Goal: Transaction & Acquisition: Purchase product/service

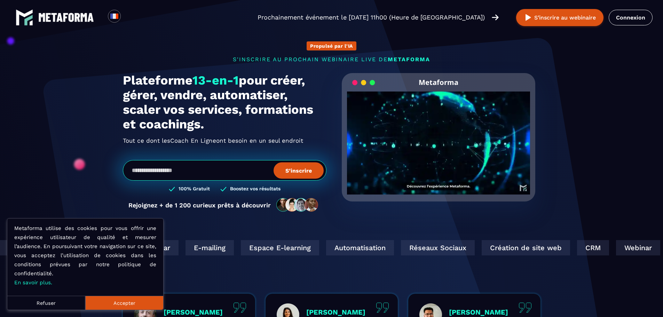
click at [73, 16] on img at bounding box center [66, 17] width 56 height 9
click at [635, 19] on link "Connexion" at bounding box center [631, 18] width 44 height 16
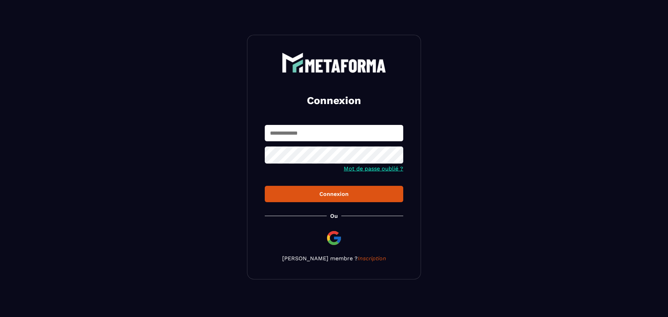
type input "**********"
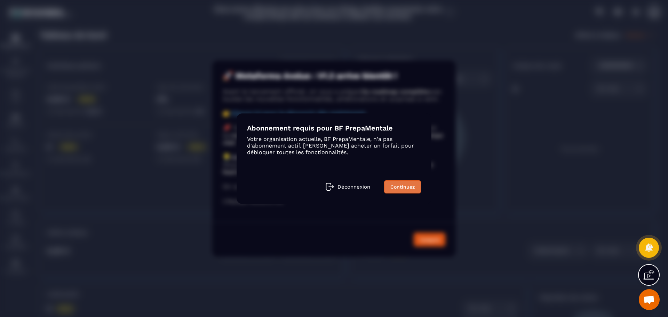
click at [405, 188] on link "Continuez" at bounding box center [402, 186] width 37 height 13
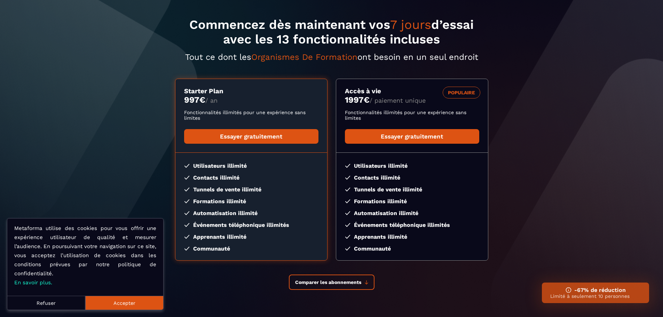
scroll to position [63, 0]
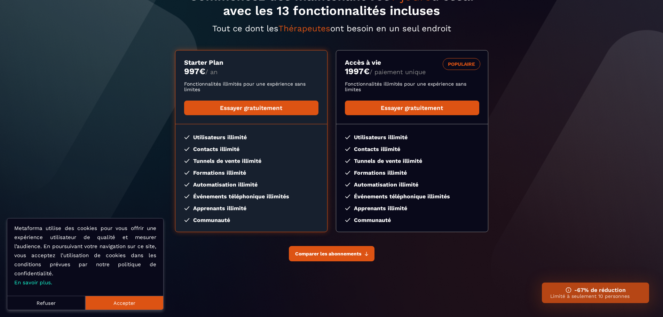
click at [364, 252] on button "Comparer les abonnements" at bounding box center [332, 253] width 86 height 15
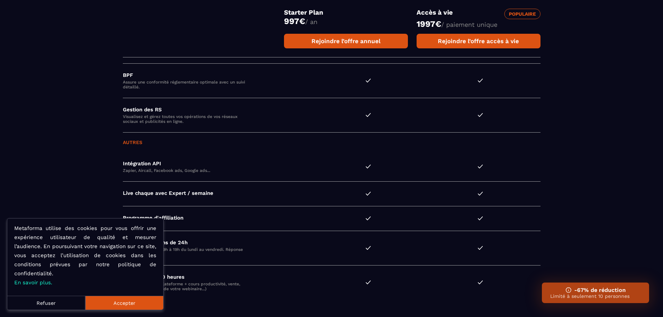
scroll to position [1906, 0]
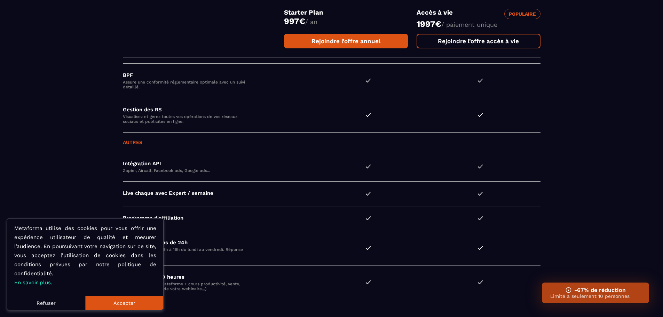
click at [514, 41] on link "Rejoindre l’offre accès à vie" at bounding box center [479, 41] width 124 height 15
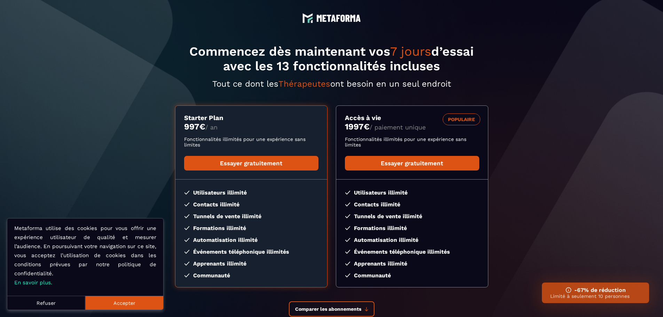
scroll to position [0, 0]
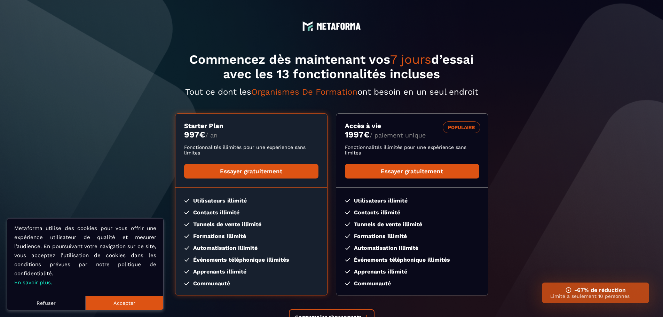
click at [589, 292] on h3 "-67% de réduction" at bounding box center [595, 290] width 90 height 7
click at [568, 291] on img at bounding box center [569, 290] width 6 height 6
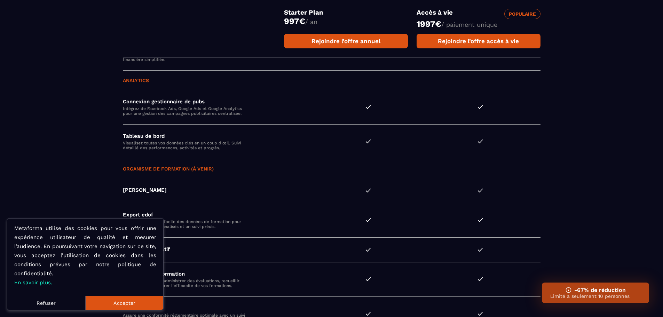
scroll to position [1662, 0]
click at [56, 301] on button "Refuser" at bounding box center [46, 303] width 78 height 14
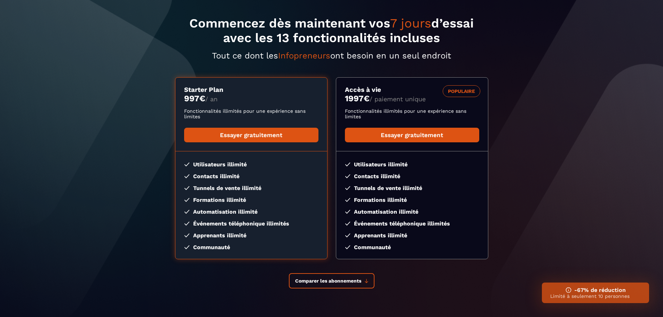
scroll to position [0, 0]
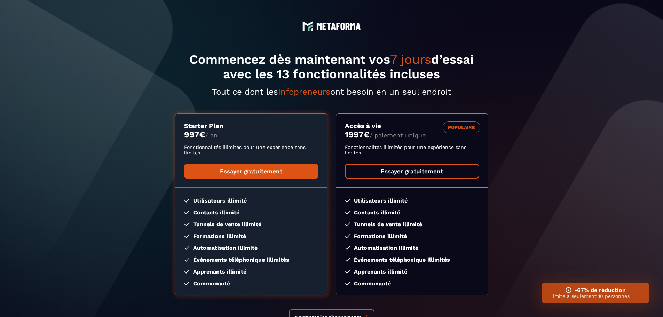
click at [403, 172] on link "Essayer gratuitement" at bounding box center [412, 171] width 134 height 15
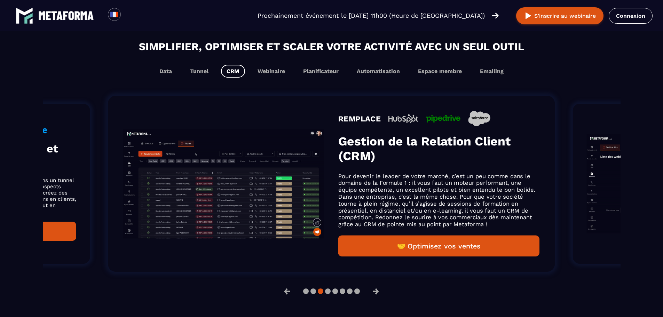
scroll to position [418, 0]
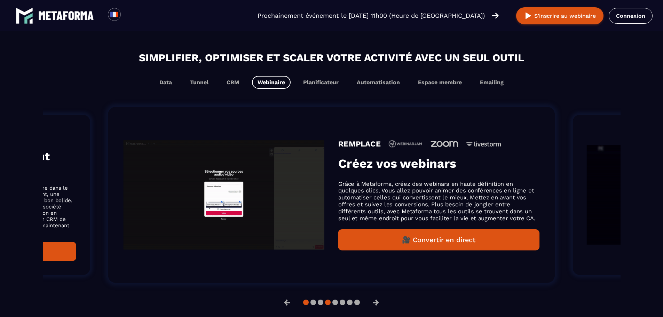
click at [306, 304] on button at bounding box center [306, 303] width 6 height 6
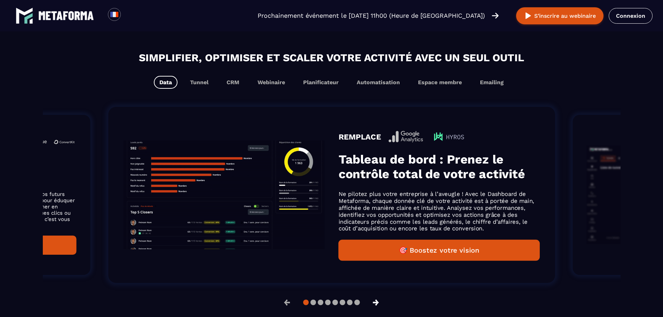
click at [378, 305] on button "→" at bounding box center [376, 302] width 18 height 17
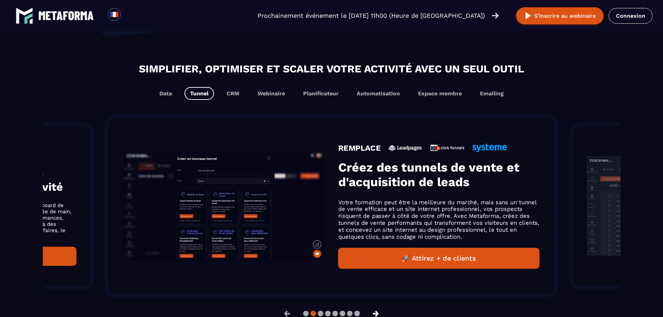
scroll to position [429, 0]
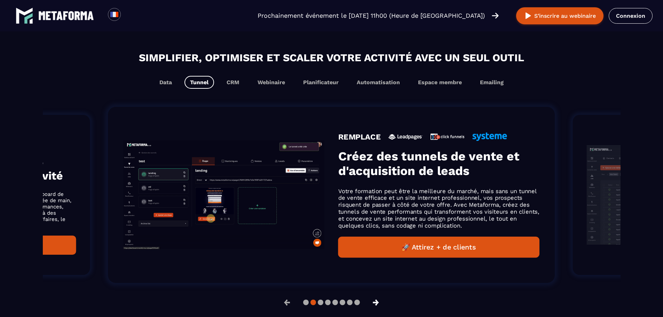
click at [378, 305] on button "→" at bounding box center [376, 302] width 18 height 17
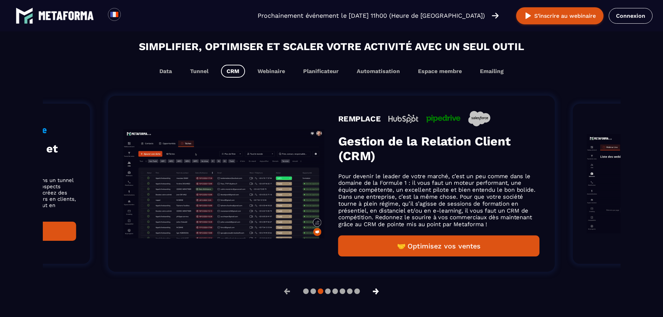
scroll to position [418, 0]
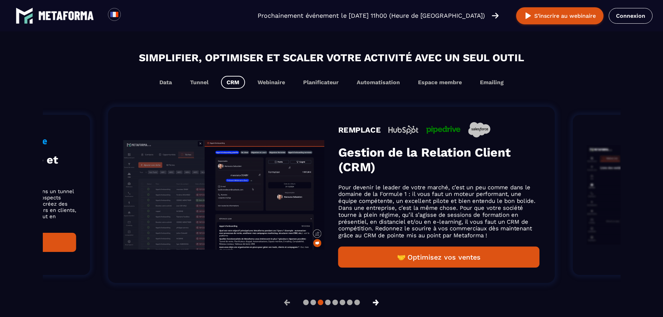
click at [378, 305] on button "→" at bounding box center [376, 302] width 18 height 17
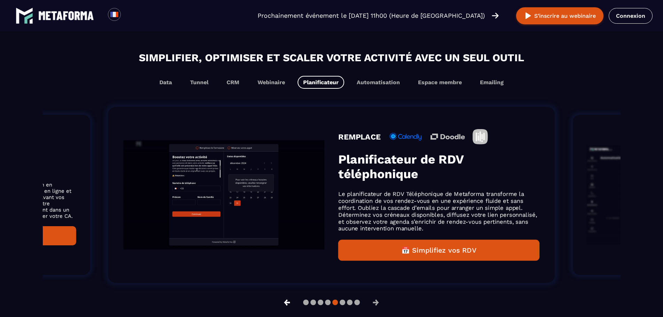
click at [283, 305] on button "←" at bounding box center [287, 302] width 18 height 17
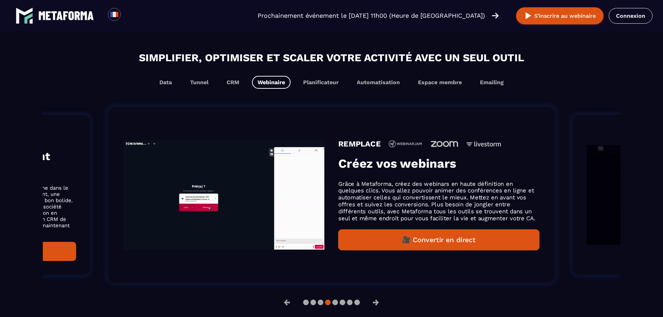
click at [352, 277] on div "REMPLACE Créez vos webinars Grâce à Metaforma, créez des webinars en haute défi…" at bounding box center [331, 195] width 447 height 176
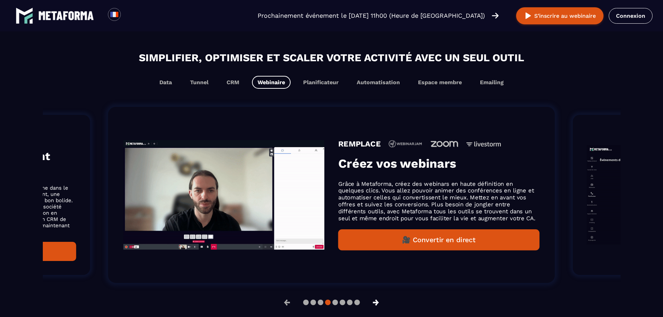
click at [375, 305] on button "→" at bounding box center [376, 302] width 18 height 17
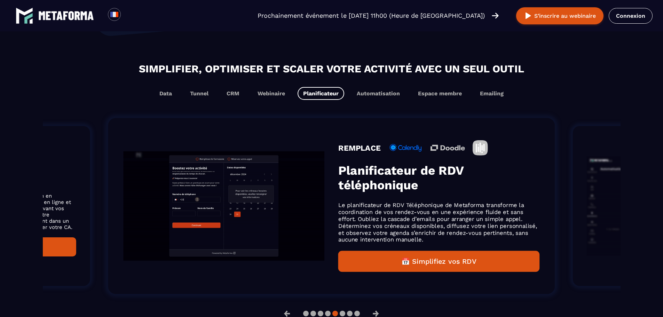
scroll to position [429, 0]
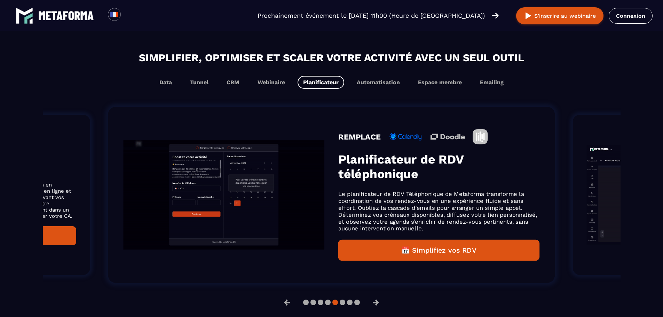
drag, startPoint x: 428, startPoint y: 257, endPoint x: 411, endPoint y: 256, distance: 16.7
click at [411, 256] on button "📅 Simplifiez vos RDV" at bounding box center [438, 250] width 201 height 21
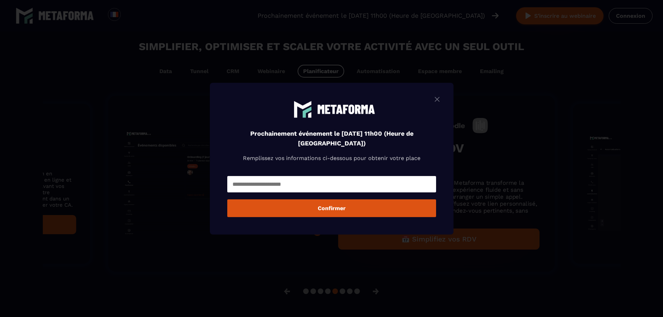
scroll to position [418, 0]
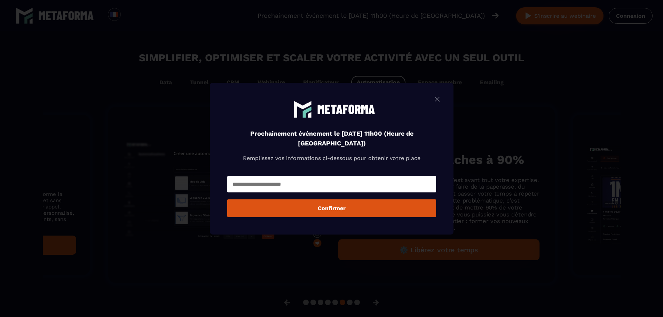
click at [441, 100] on img "Modal window" at bounding box center [437, 99] width 8 height 9
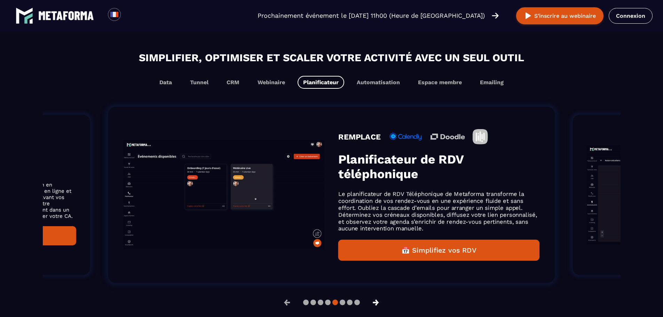
click at [377, 306] on button "→" at bounding box center [376, 302] width 18 height 17
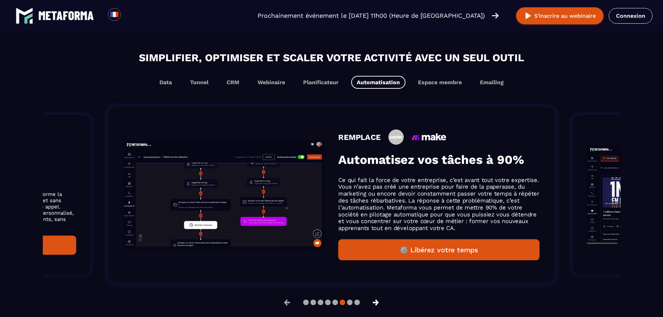
click at [377, 306] on button "→" at bounding box center [376, 302] width 18 height 17
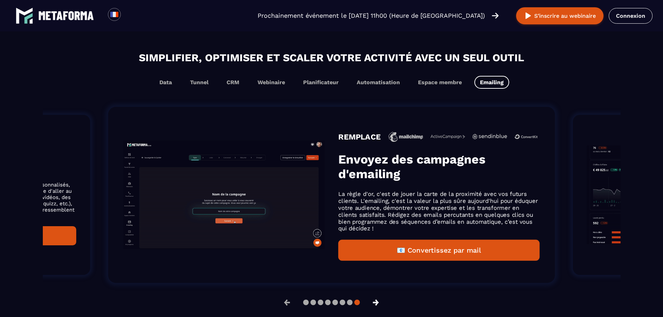
click at [377, 306] on button "→" at bounding box center [376, 302] width 18 height 17
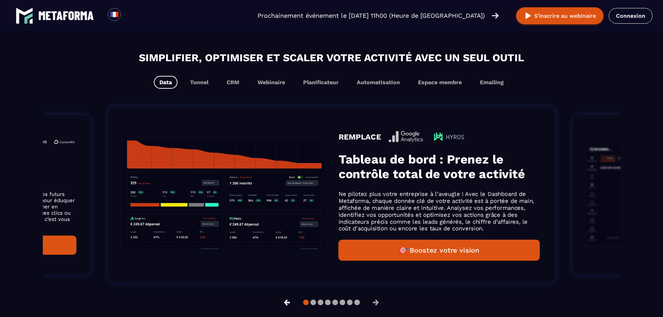
click at [286, 303] on button "←" at bounding box center [287, 302] width 18 height 17
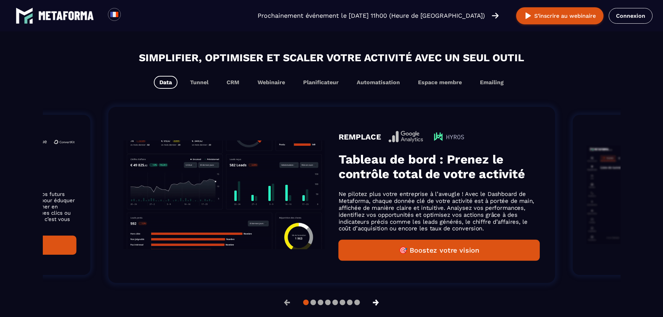
click at [377, 306] on button "→" at bounding box center [376, 302] width 18 height 17
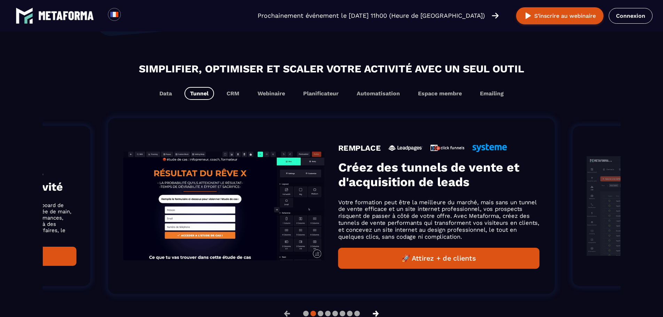
scroll to position [429, 0]
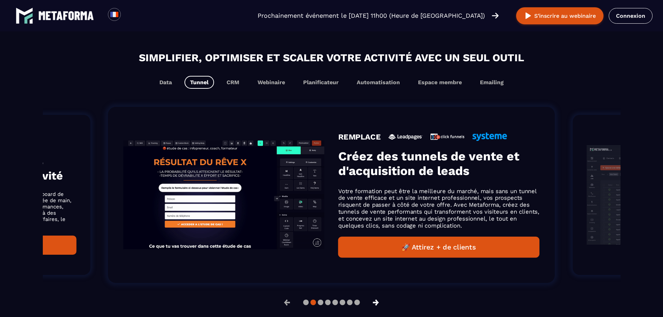
click at [377, 306] on button "→" at bounding box center [376, 302] width 18 height 17
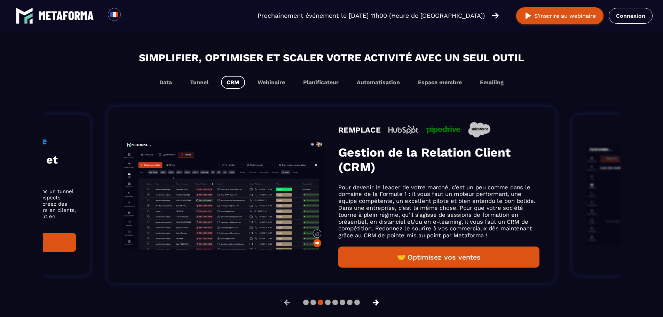
click at [377, 306] on button "→" at bounding box center [376, 302] width 18 height 17
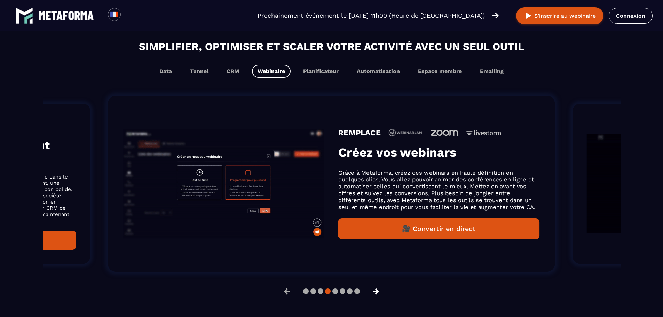
scroll to position [418, 0]
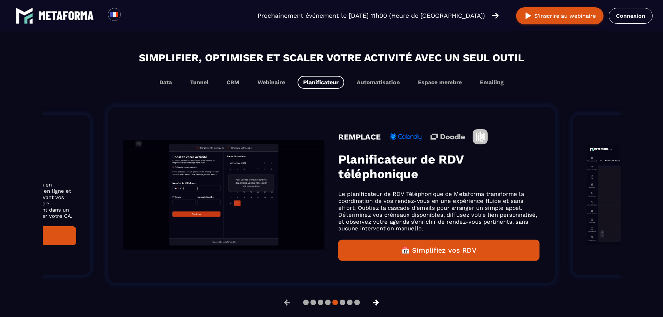
click at [377, 306] on button "→" at bounding box center [376, 302] width 18 height 17
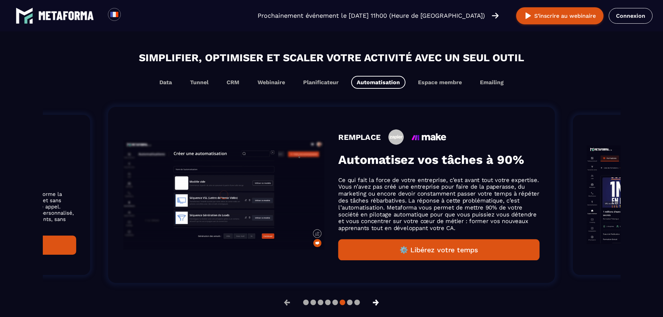
click at [377, 306] on button "→" at bounding box center [376, 302] width 18 height 17
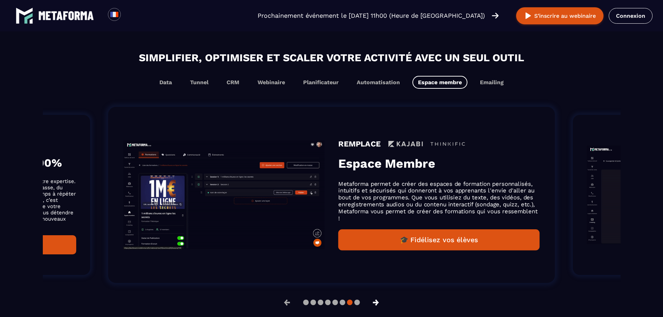
click at [377, 306] on button "→" at bounding box center [376, 302] width 18 height 17
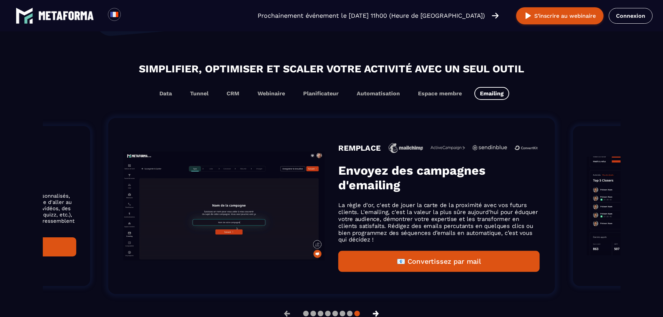
scroll to position [429, 0]
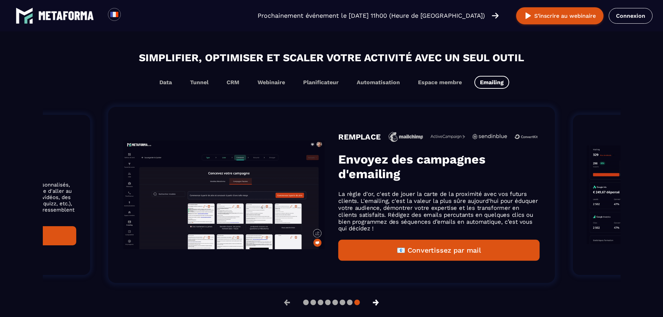
click at [377, 306] on button "→" at bounding box center [376, 302] width 18 height 17
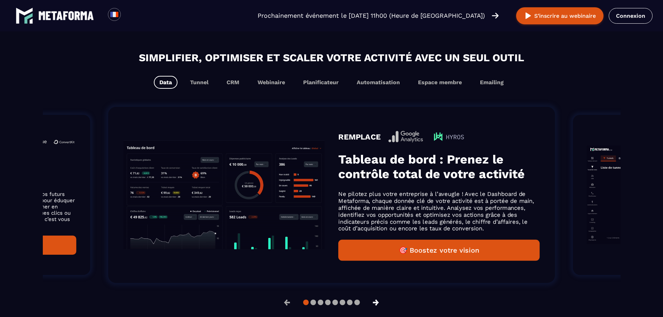
scroll to position [418, 0]
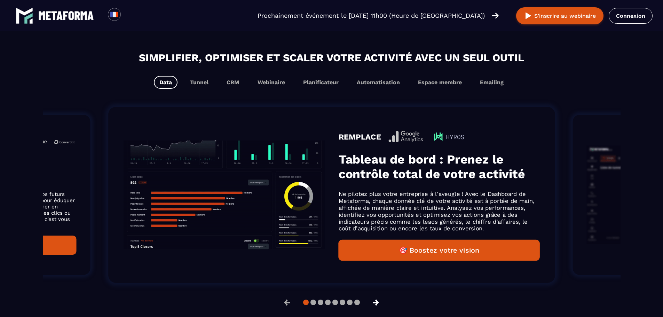
click at [377, 306] on button "→" at bounding box center [376, 302] width 18 height 17
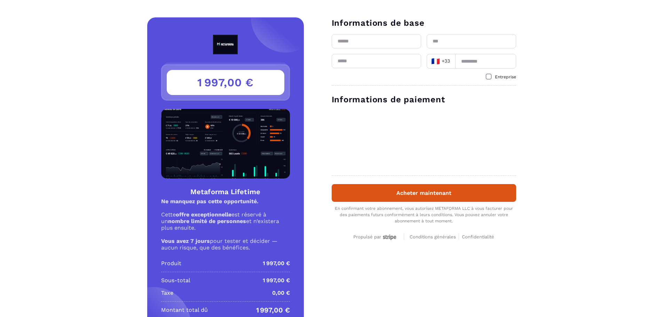
click at [355, 40] on input "text" at bounding box center [376, 41] width 89 height 14
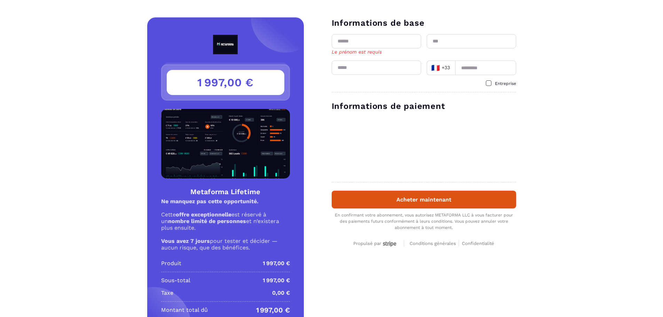
type input "********"
type input "*******"
type input "**********"
type input "*********"
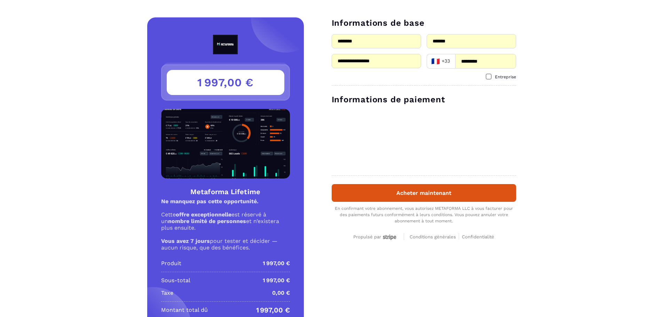
click at [387, 62] on input "**********" at bounding box center [376, 61] width 89 height 14
type input "**********"
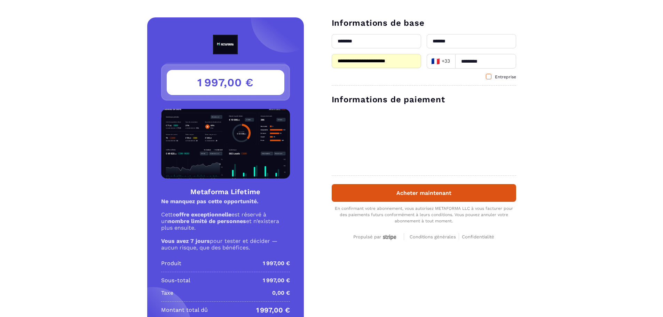
click at [488, 77] on span at bounding box center [489, 77] width 6 height 6
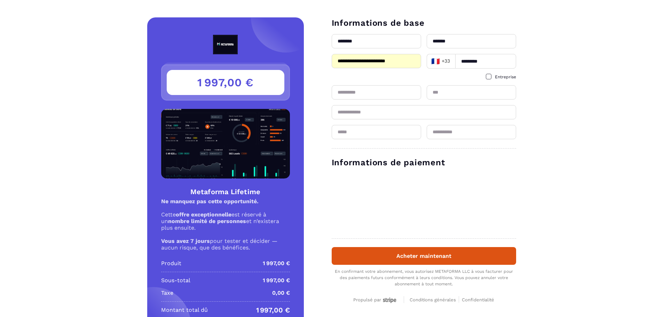
click at [364, 93] on input "text" at bounding box center [376, 92] width 89 height 14
click at [488, 77] on span at bounding box center [489, 77] width 6 height 6
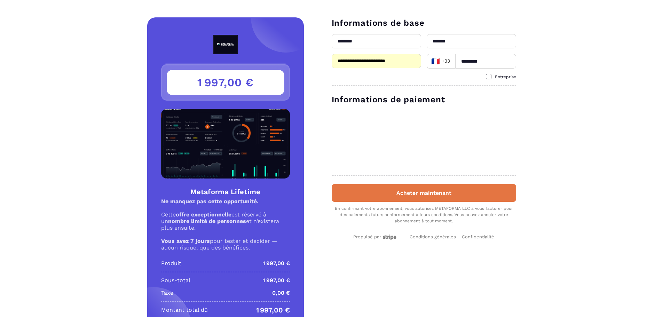
click at [411, 195] on button "Acheter maintenant" at bounding box center [424, 193] width 184 height 18
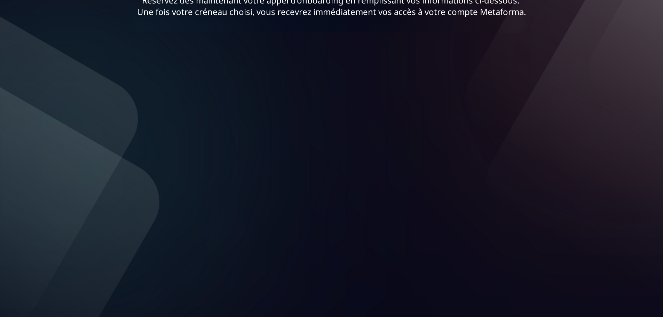
scroll to position [91, 0]
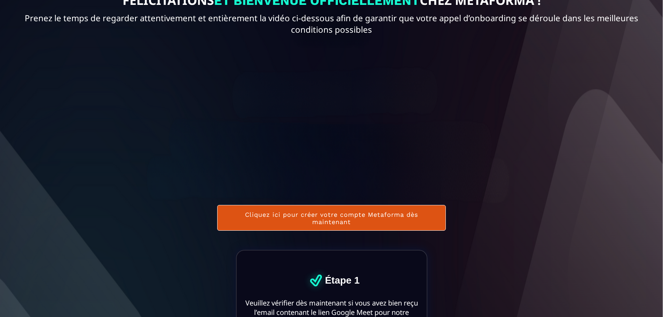
scroll to position [70, 0]
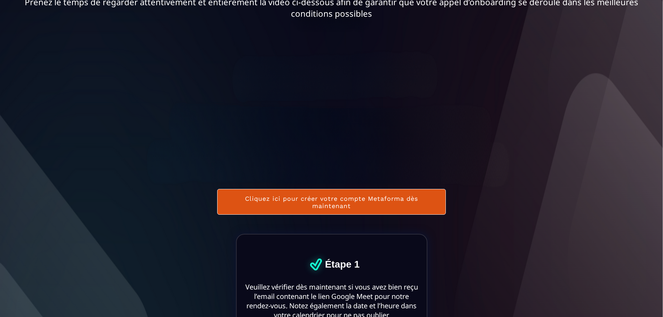
click at [332, 200] on button "Cliquez ici pour créer votre compte Metaforma dès maintenant" at bounding box center [331, 202] width 228 height 26
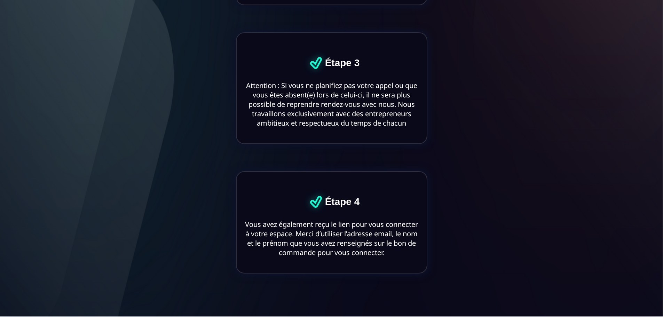
scroll to position [539, 0]
